Goal: Complete application form

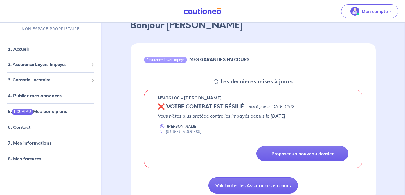
scroll to position [42, 0]
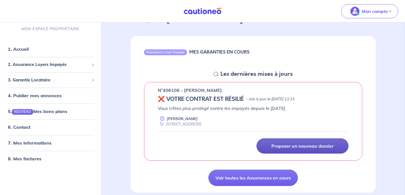
click at [281, 148] on p "Proposer un nouveau dossier" at bounding box center [303, 146] width 62 height 6
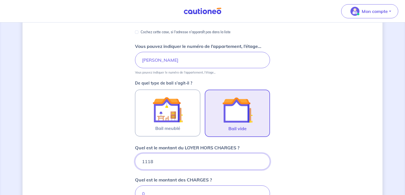
scroll to position [113, 0]
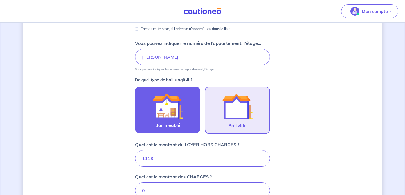
click at [161, 117] on img at bounding box center [168, 106] width 30 height 30
click at [0, 0] on input "Bail meublé" at bounding box center [0, 0] width 0 height 0
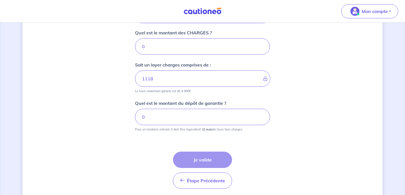
scroll to position [256, 0]
click at [159, 45] on input "0" at bounding box center [202, 47] width 135 height 16
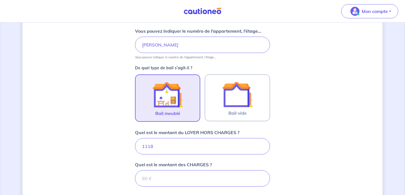
scroll to position [96, 0]
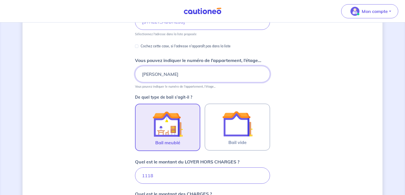
click at [153, 74] on input "[PERSON_NAME]" at bounding box center [202, 74] width 135 height 16
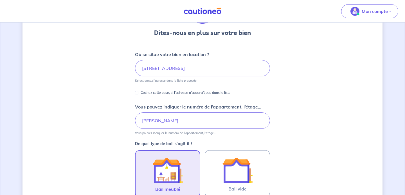
scroll to position [47, 0]
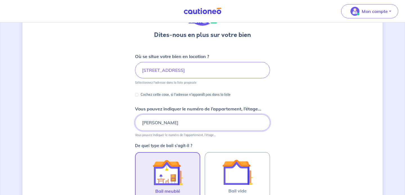
click at [160, 123] on input "[PERSON_NAME]" at bounding box center [202, 122] width 135 height 16
type input "etage 1"
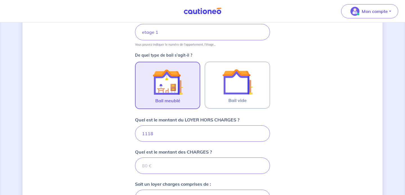
scroll to position [144, 0]
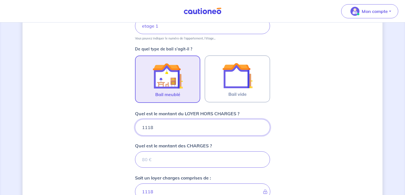
click at [164, 131] on input "1118" at bounding box center [202, 127] width 135 height 16
type input "1"
type input "1300"
type input "13"
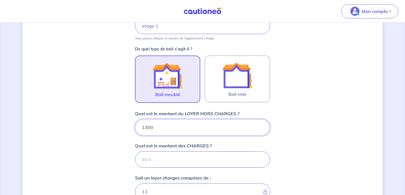
type input "1300"
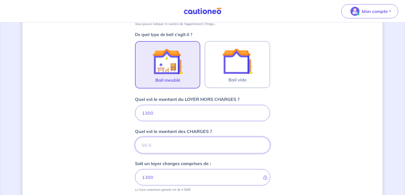
scroll to position [160, 0]
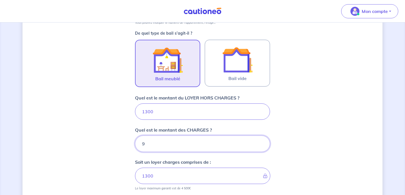
type input "90"
type input "1390"
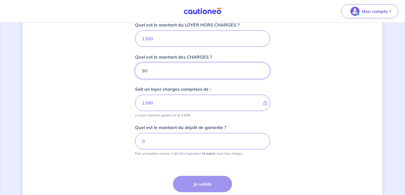
scroll to position [233, 0]
type input "90"
click at [178, 140] on input "0" at bounding box center [202, 140] width 135 height 16
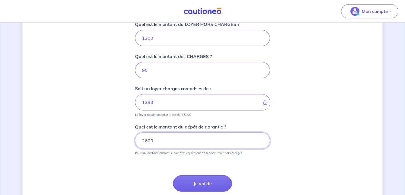
type input "2600"
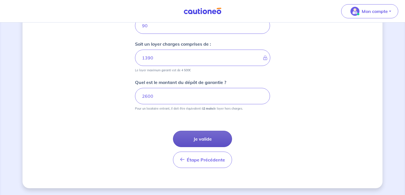
click at [203, 135] on button "Je valide" at bounding box center [202, 139] width 59 height 16
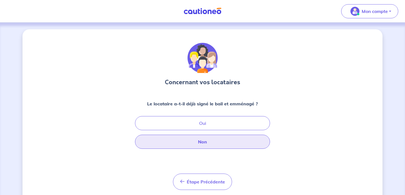
click at [196, 143] on button "Non" at bounding box center [202, 142] width 135 height 14
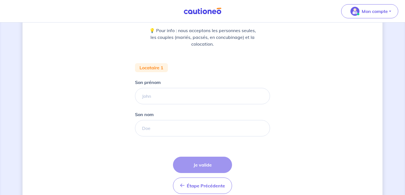
scroll to position [73, 0]
click at [151, 96] on input "Son prénom" at bounding box center [202, 96] width 135 height 16
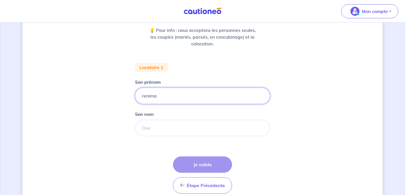
type input "renima"
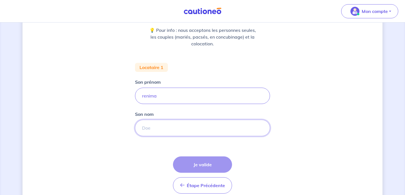
type input "d"
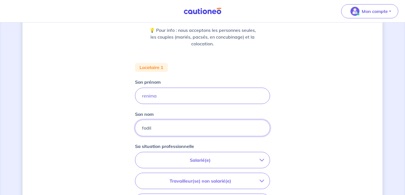
type input "fodil"
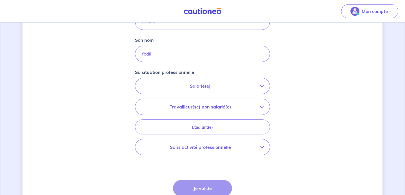
scroll to position [148, 0]
click at [238, 85] on p "Salarié(e)" at bounding box center [200, 85] width 119 height 7
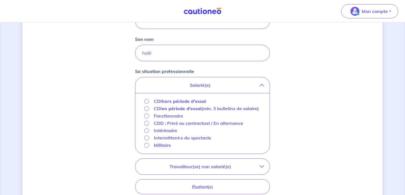
click at [161, 119] on p "Fonctionnaire" at bounding box center [168, 115] width 29 height 7
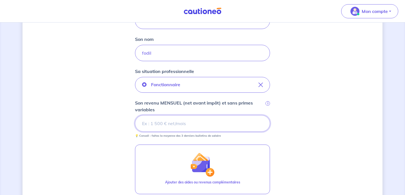
click at [166, 126] on input "Son revenu MENSUEL (net avant impôt) et sans primes variables i" at bounding box center [202, 123] width 135 height 16
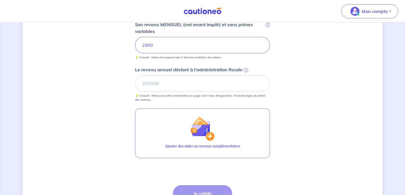
scroll to position [240, 0]
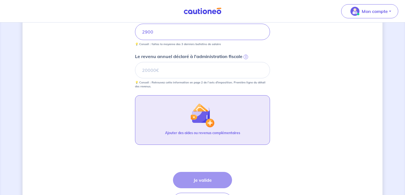
click at [207, 118] on img "button" at bounding box center [203, 115] width 24 height 24
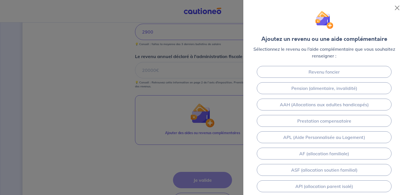
scroll to position [10, 0]
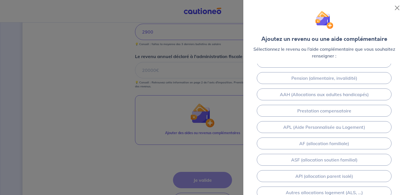
click at [201, 87] on div at bounding box center [202, 97] width 405 height 195
click at [173, 84] on div at bounding box center [202, 97] width 405 height 195
click at [397, 10] on button "Close" at bounding box center [397, 7] width 9 height 9
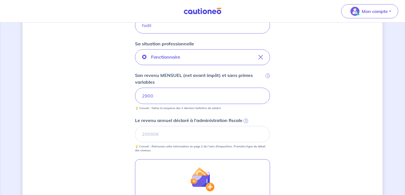
scroll to position [175, 0]
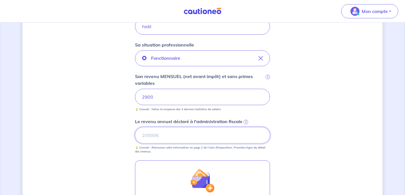
click at [166, 134] on input "Le revenu annuel déclaré à l'administration fiscale i" at bounding box center [202, 135] width 135 height 16
type input "22315"
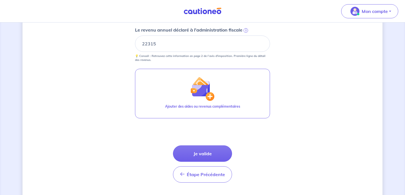
scroll to position [277, 0]
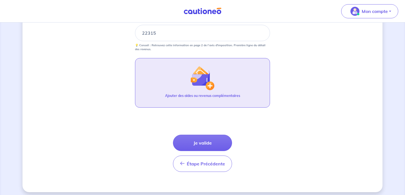
click at [198, 94] on p "Ajouter des aides ou revenus complémentaires" at bounding box center [202, 95] width 75 height 5
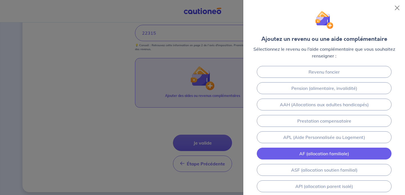
click at [323, 153] on link "AF (allocation familiale)" at bounding box center [324, 154] width 135 height 12
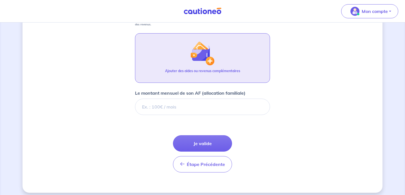
scroll to position [306, 0]
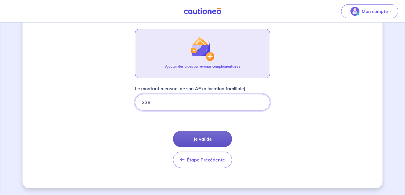
type input "338"
click at [211, 138] on button "Je valide" at bounding box center [202, 139] width 59 height 16
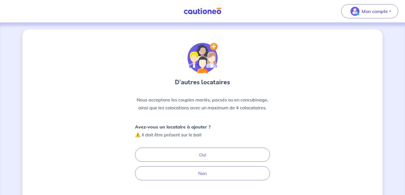
scroll to position [0, 0]
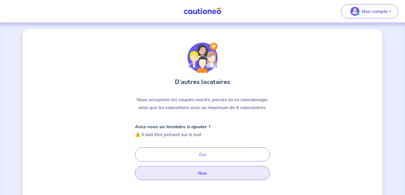
click at [212, 176] on button "Non" at bounding box center [202, 173] width 135 height 14
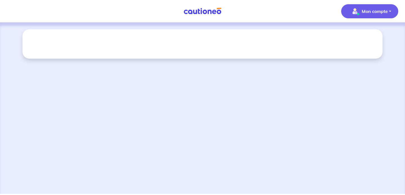
click at [388, 11] on button "Mon compte" at bounding box center [369, 11] width 57 height 14
click at [369, 35] on link "Mes informations" at bounding box center [364, 34] width 45 height 9
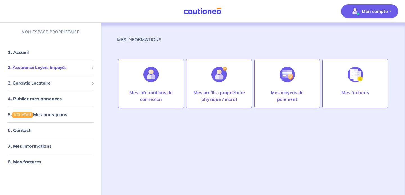
click at [46, 65] on span "2. Assurance Loyers Impayés" at bounding box center [48, 67] width 81 height 6
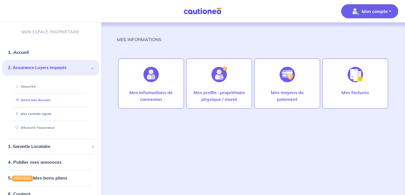
click at [46, 100] on link "Suivre mes dossiers" at bounding box center [31, 100] width 37 height 4
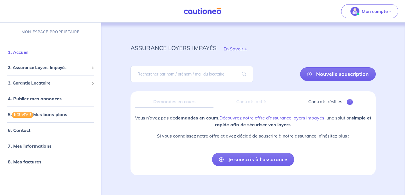
click at [28, 52] on link "1. Accueil" at bounding box center [18, 52] width 21 height 6
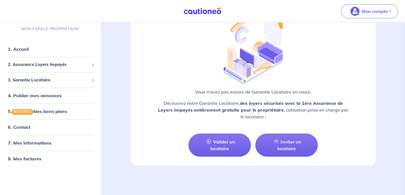
scroll to position [659, 0]
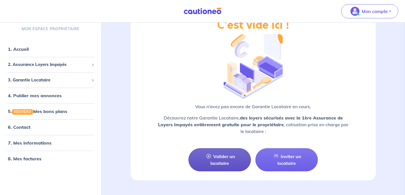
click at [206, 162] on link "Valider un locataire" at bounding box center [220, 159] width 62 height 23
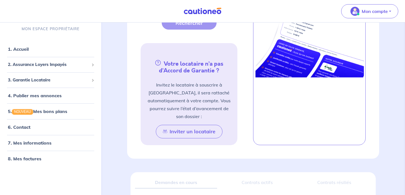
scroll to position [381, 0]
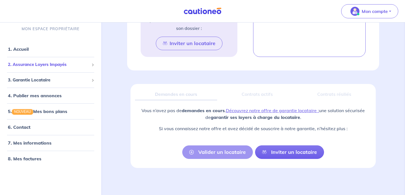
click at [30, 64] on span "2. Assurance Loyers Impayés" at bounding box center [48, 64] width 81 height 6
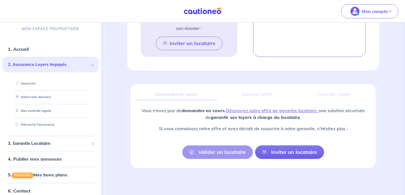
click at [32, 62] on span "2. Assurance Loyers Impayés" at bounding box center [48, 64] width 81 height 6
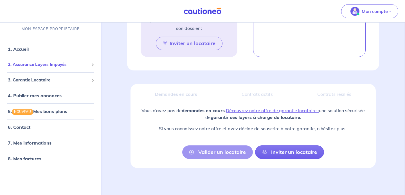
click at [32, 62] on span "2. Assurance Loyers Impayés" at bounding box center [48, 64] width 81 height 6
